Goal: Check status: Check status

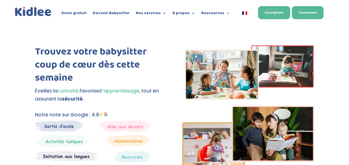
click at [309, 16] on link "Connexion" at bounding box center [308, 12] width 32 height 13
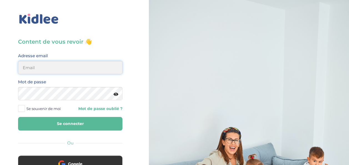
click at [49, 69] on input "email" at bounding box center [70, 67] width 105 height 13
type input "yigitilyasoglu@gmail.com"
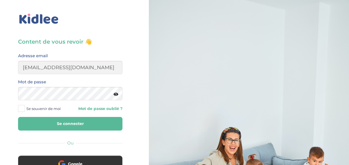
click at [62, 119] on button "Se connecter" at bounding box center [70, 124] width 105 height 14
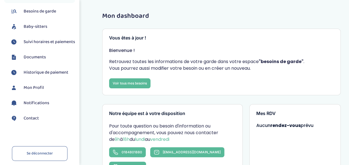
scroll to position [56, 0]
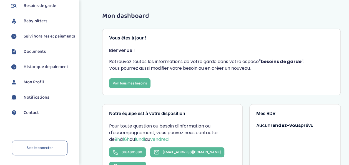
click at [43, 40] on span "Suivi horaires et paiements" at bounding box center [49, 36] width 51 height 7
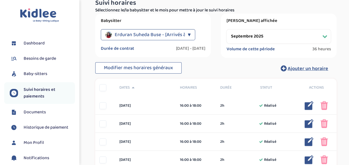
scroll to position [56, 0]
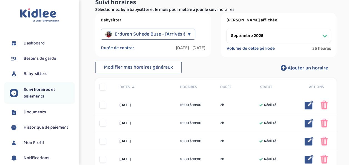
click at [178, 35] on span "Erduran Suheda Buse - [Arrivés à terme]" at bounding box center [158, 34] width 87 height 11
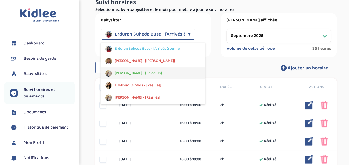
click at [117, 76] on div "[PERSON_NAME] - [En cours]" at bounding box center [153, 73] width 104 height 12
select select "septembre 2025"
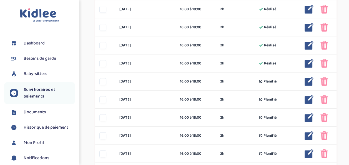
scroll to position [362, 0]
